Goal: Task Accomplishment & Management: Use online tool/utility

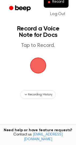
click at [45, 66] on span "button" at bounding box center [38, 66] width 16 height 16
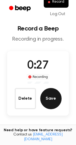
click at [50, 105] on button "Save" at bounding box center [50, 98] width 21 height 21
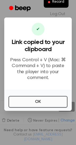
click at [38, 99] on button "OK" at bounding box center [38, 102] width 59 height 12
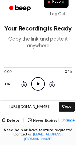
click at [44, 84] on icon "Play Audio" at bounding box center [38, 84] width 14 height 14
click at [66, 85] on div "0:02 0:26 1.0x Rewind 5 seconds Pause Audio Skip 5 seconds" at bounding box center [37, 78] width 67 height 26
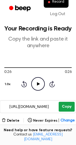
click at [67, 108] on button "Copy" at bounding box center [66, 107] width 16 height 10
